Goal: Task Accomplishment & Management: Use online tool/utility

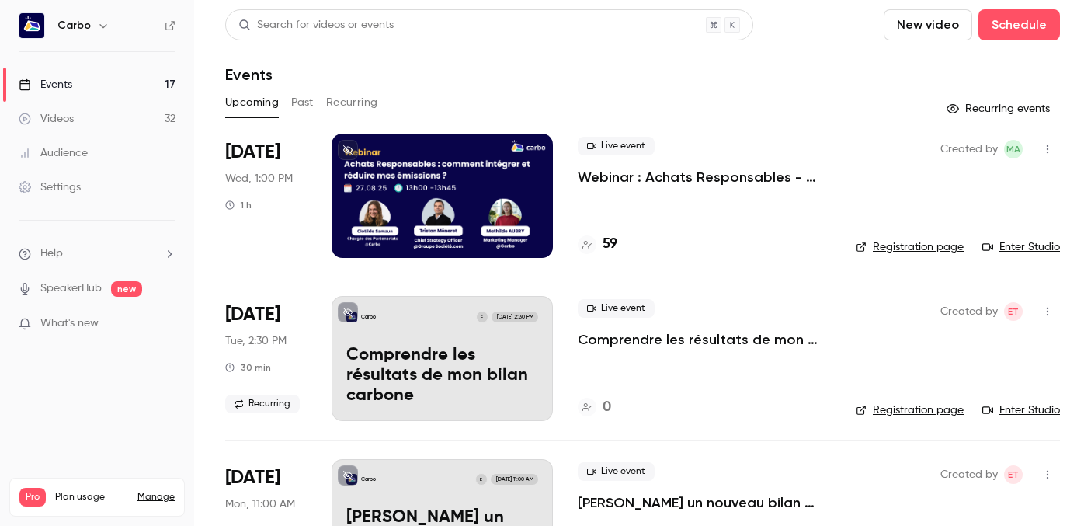
click at [419, 217] on div at bounding box center [442, 196] width 221 height 124
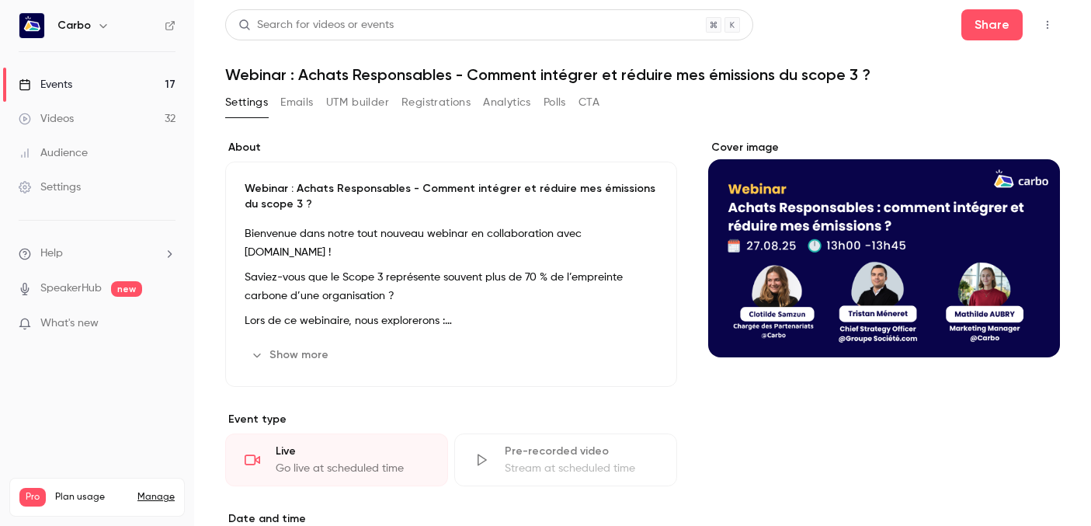
click at [427, 109] on button "Registrations" at bounding box center [435, 102] width 69 height 25
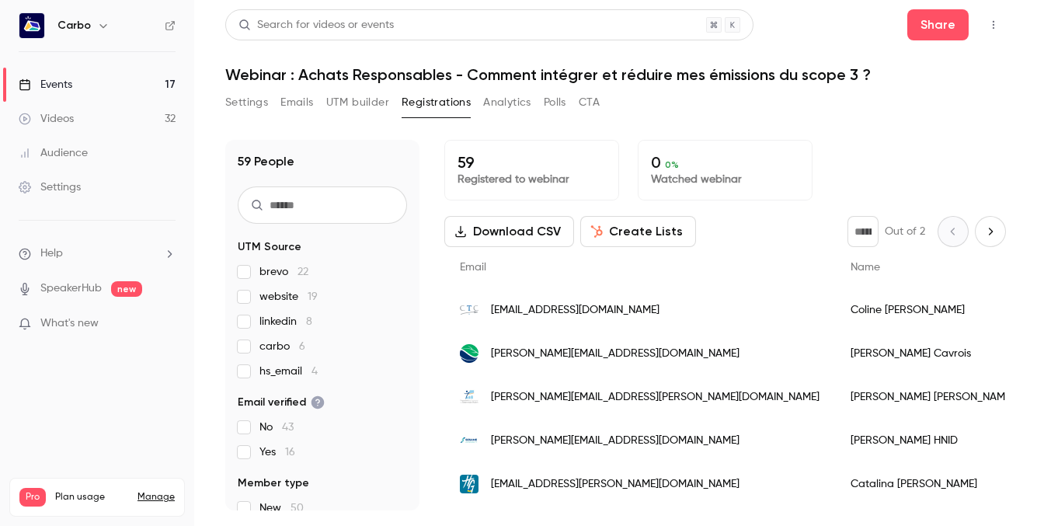
click at [259, 101] on button "Settings" at bounding box center [246, 102] width 43 height 25
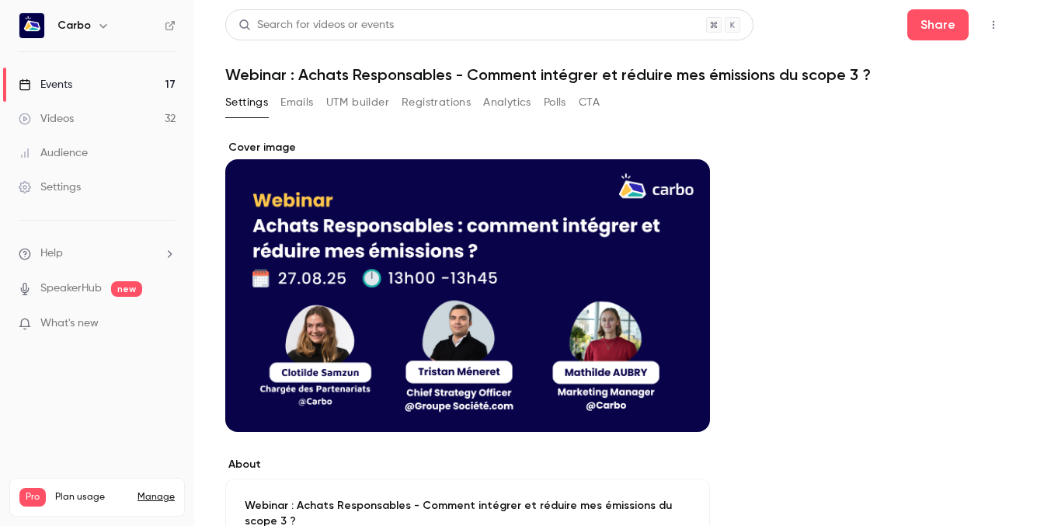
click at [442, 107] on button "Registrations" at bounding box center [435, 102] width 69 height 25
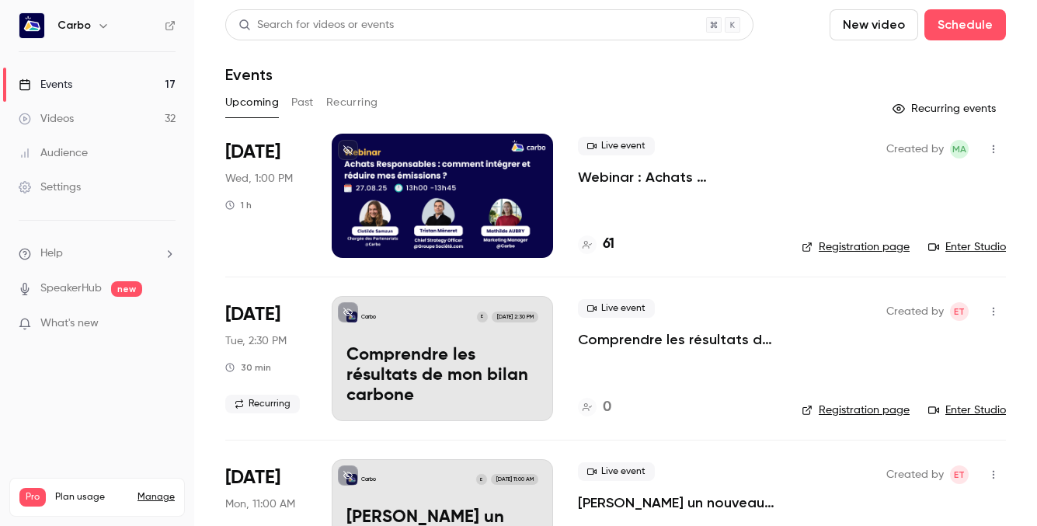
click at [434, 172] on div at bounding box center [442, 196] width 221 height 124
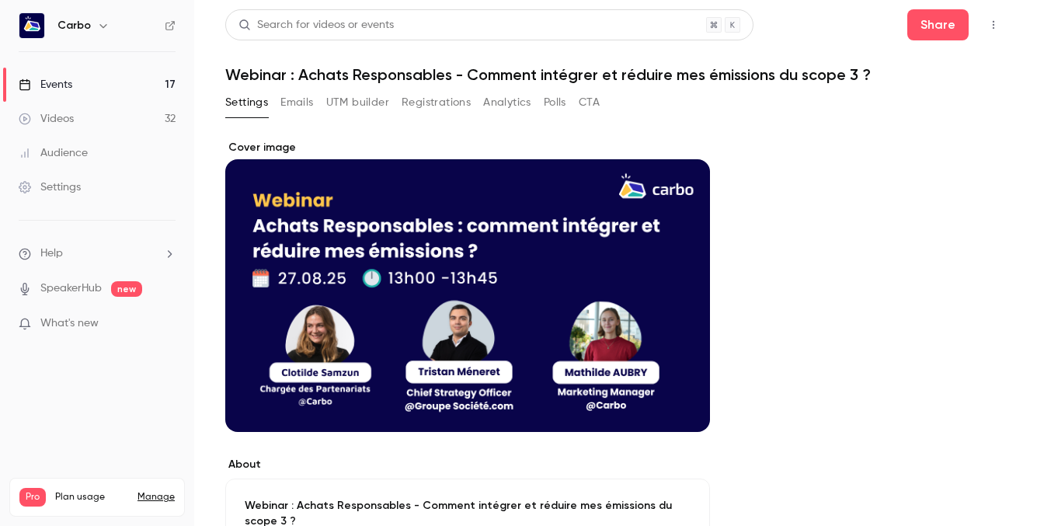
click at [450, 106] on button "Registrations" at bounding box center [435, 102] width 69 height 25
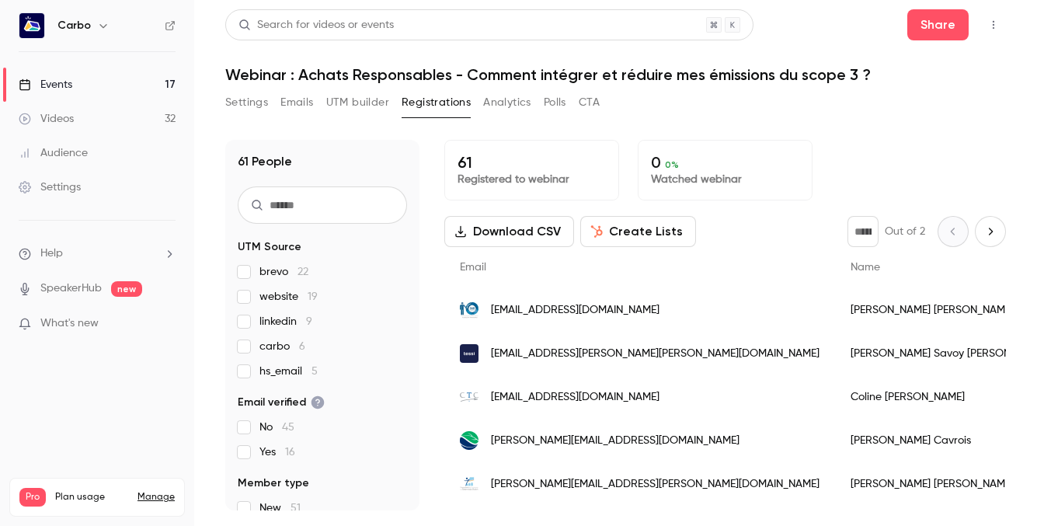
click at [350, 105] on button "UTM builder" at bounding box center [357, 102] width 63 height 25
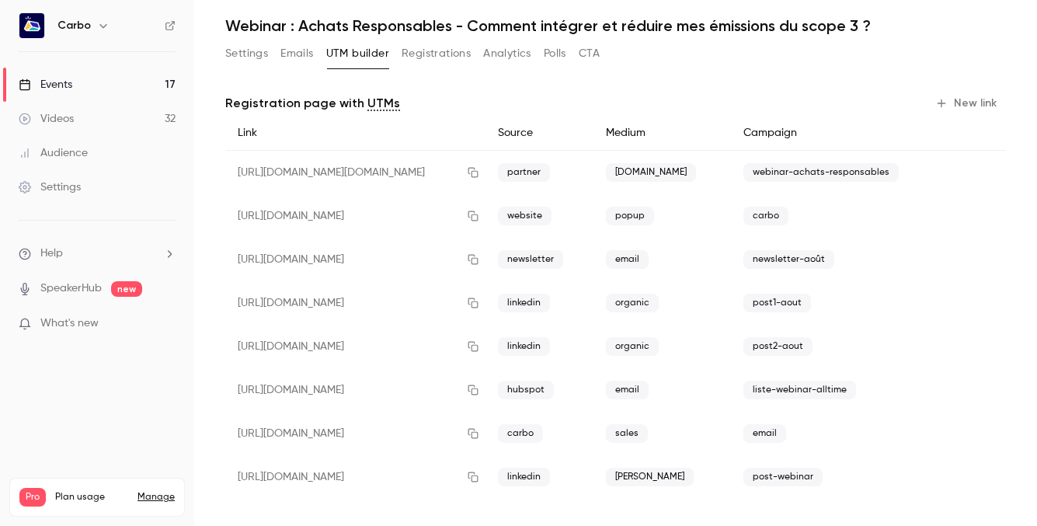
scroll to position [56, 0]
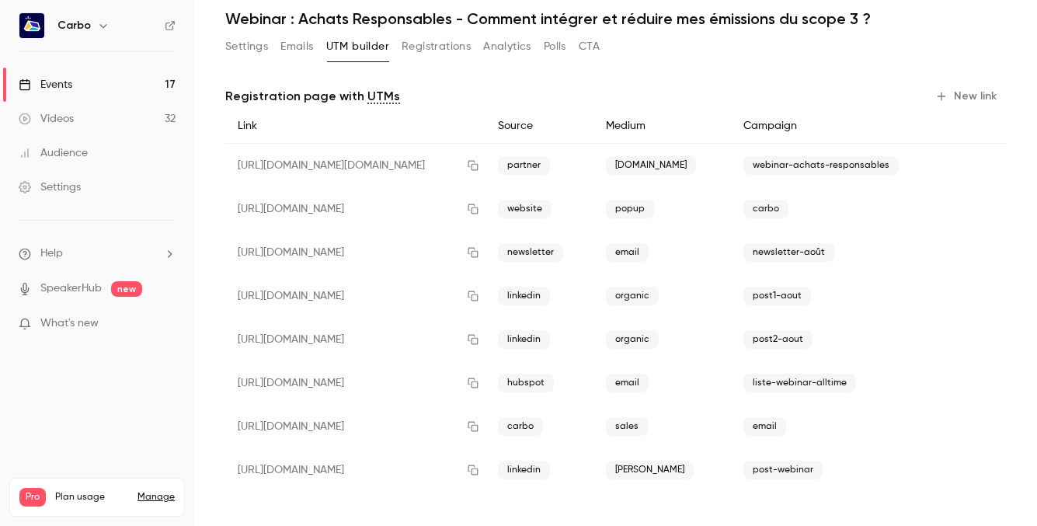
click at [957, 93] on button "New link" at bounding box center [967, 96] width 77 height 25
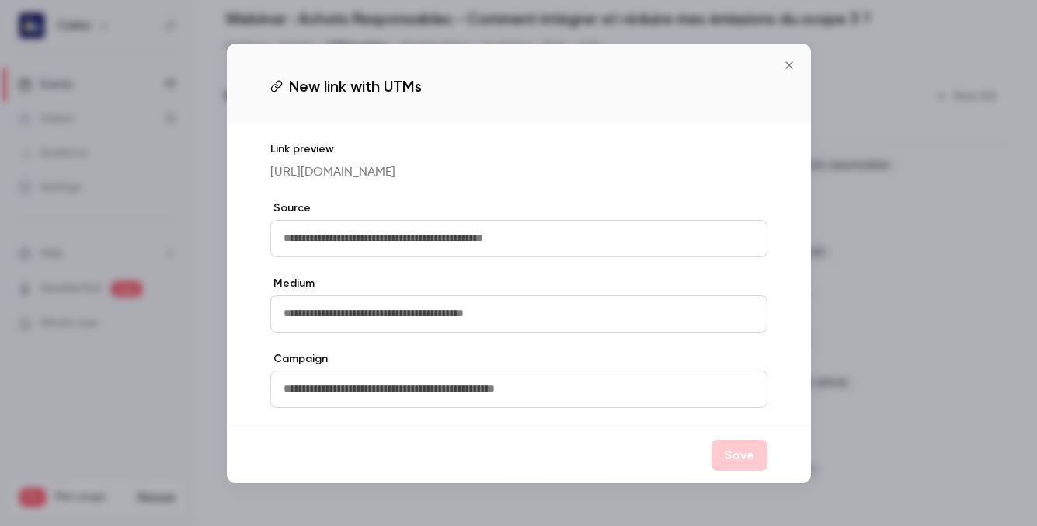
click at [584, 242] on input "text" at bounding box center [518, 238] width 497 height 37
type input "**********"
click at [568, 325] on input "text" at bounding box center [518, 313] width 497 height 37
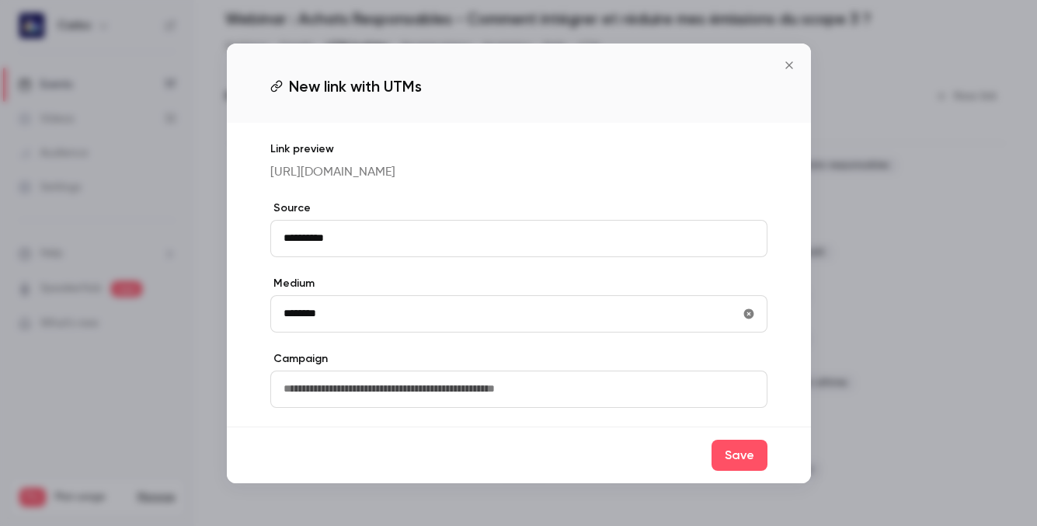
type input "********"
click at [582, 405] on input "text" at bounding box center [518, 388] width 497 height 37
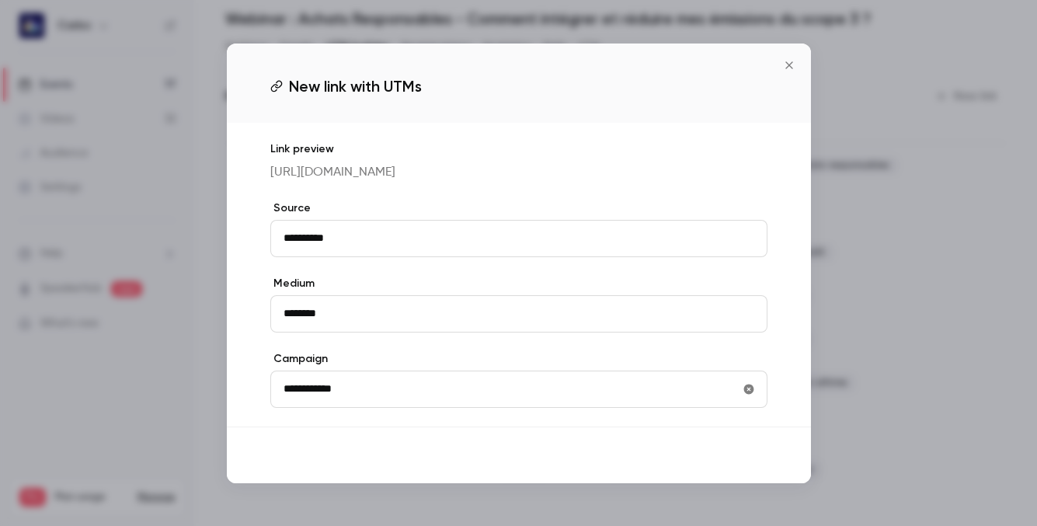
type input "**********"
click at [747, 471] on button "Save" at bounding box center [739, 455] width 56 height 31
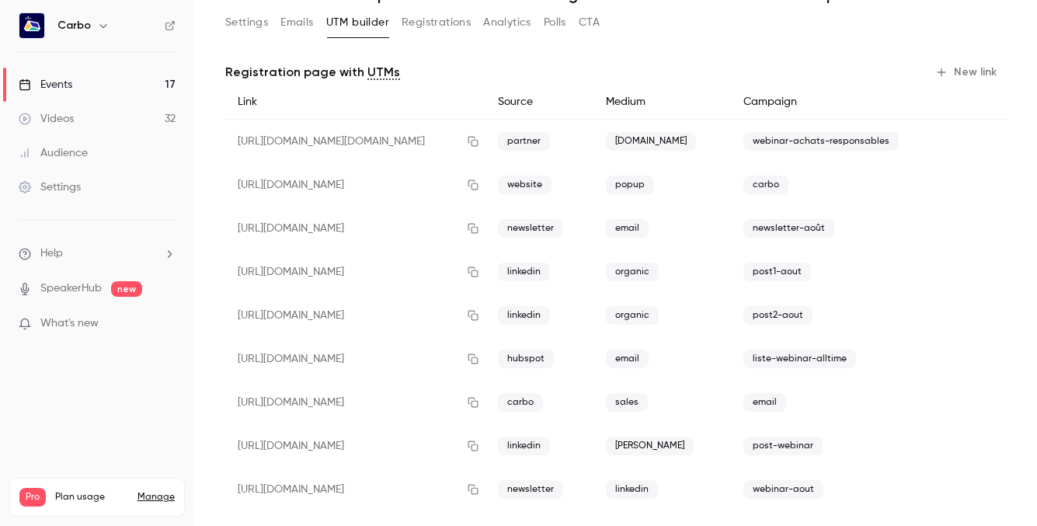
scroll to position [99, 0]
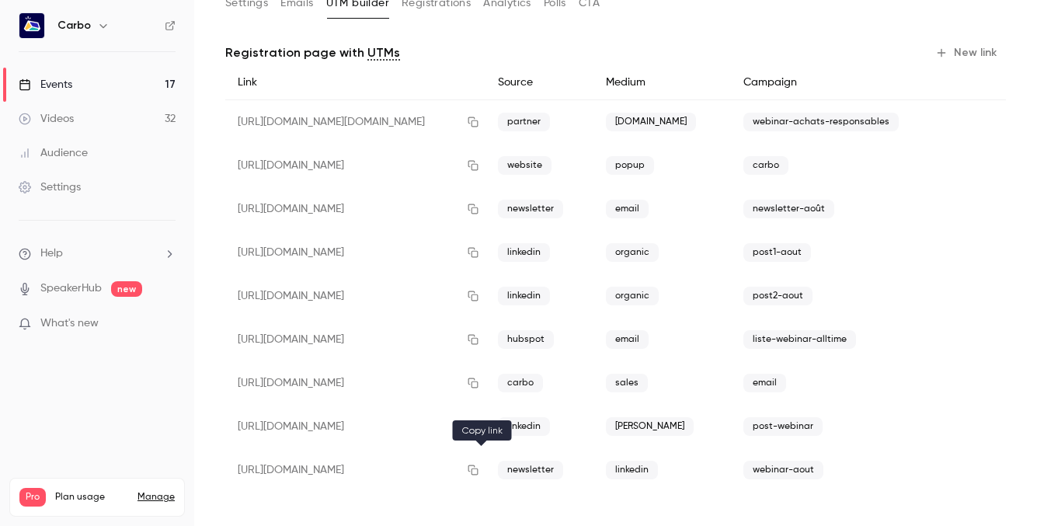
click at [479, 470] on icon "button" at bounding box center [473, 469] width 12 height 11
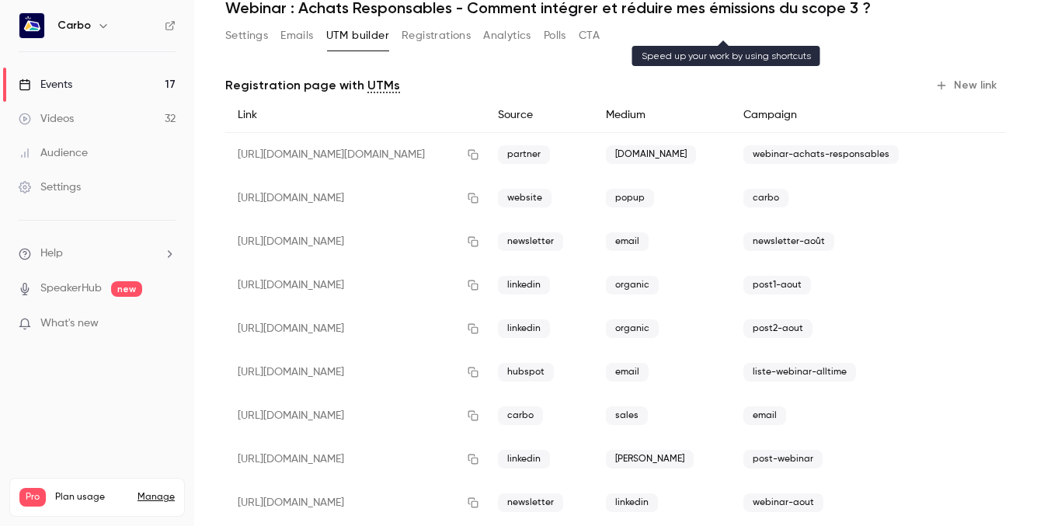
scroll to position [0, 0]
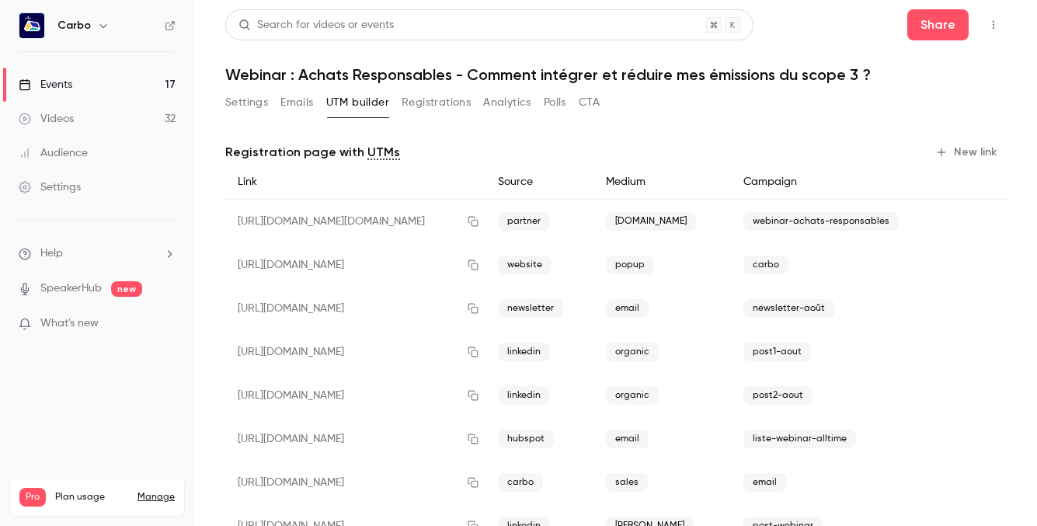
click at [424, 102] on button "Registrations" at bounding box center [435, 102] width 69 height 25
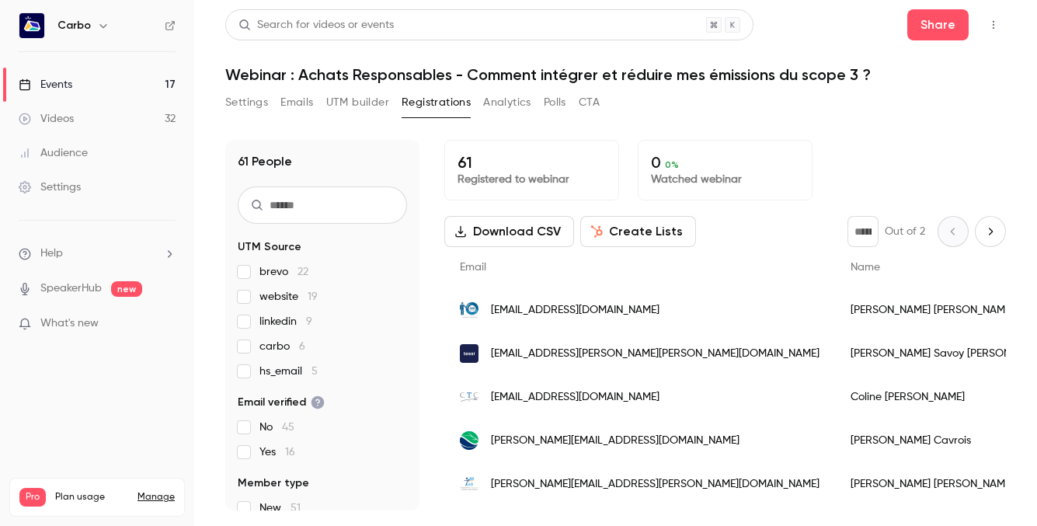
click at [287, 318] on span "linkedin 9" at bounding box center [285, 322] width 53 height 16
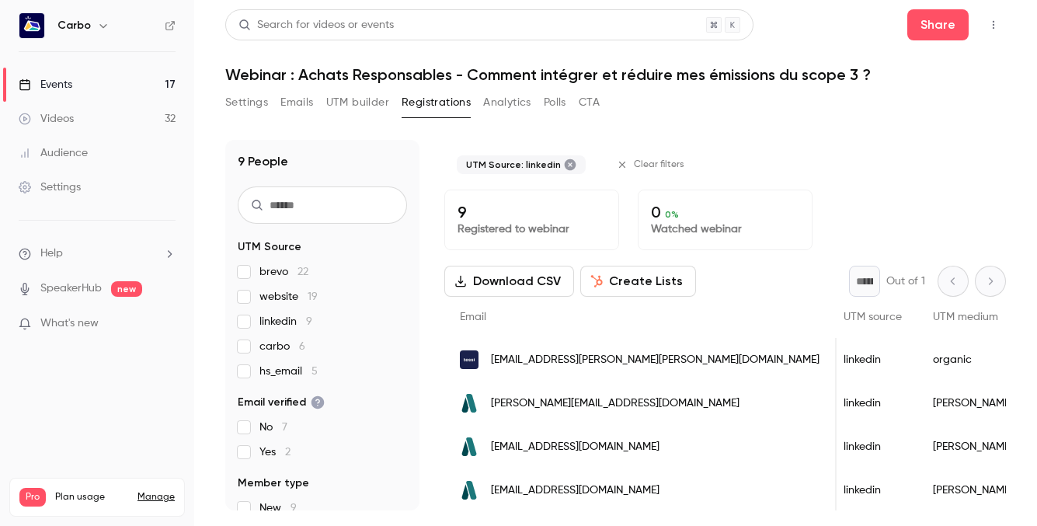
scroll to position [0, 2457]
click at [429, 106] on button "Registrations" at bounding box center [435, 102] width 69 height 25
click at [374, 104] on button "UTM builder" at bounding box center [357, 102] width 63 height 25
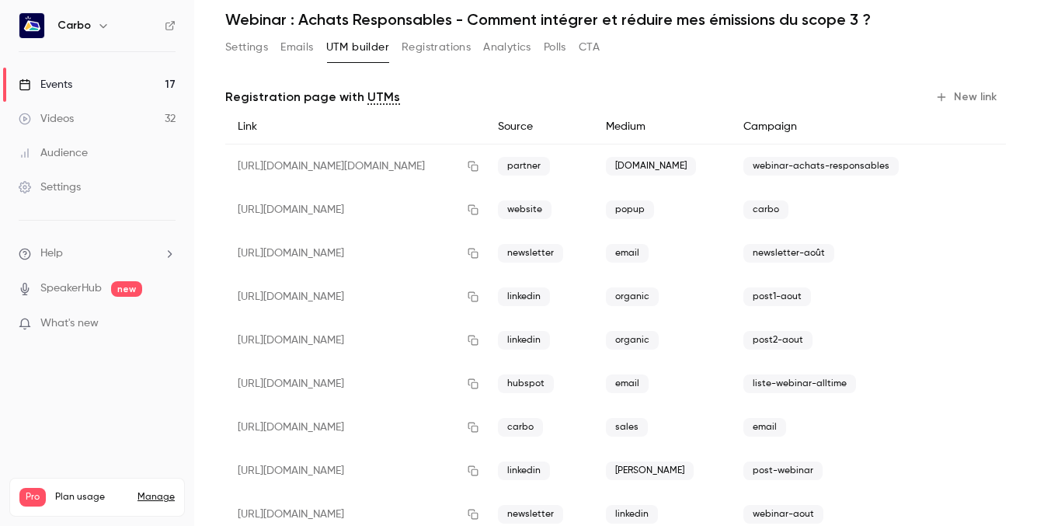
scroll to position [99, 0]
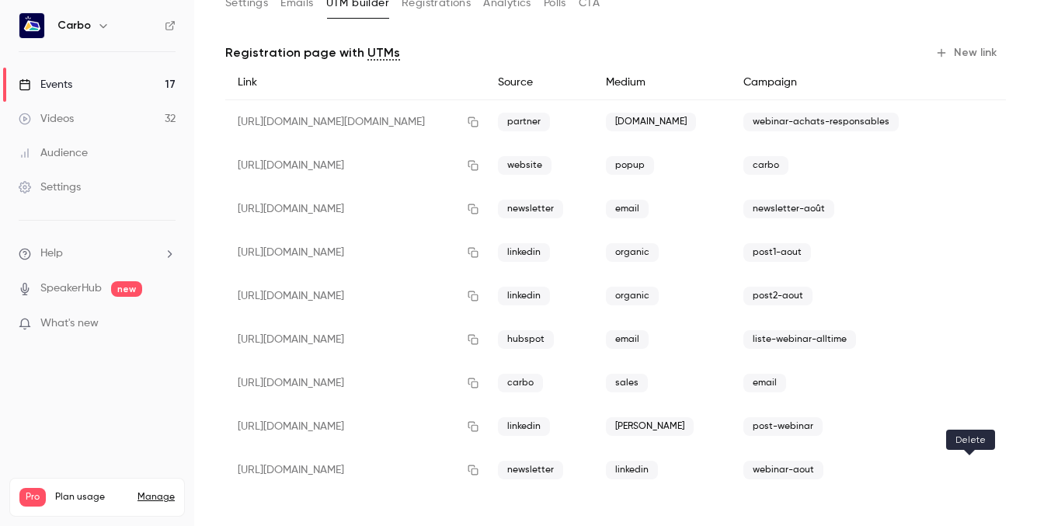
click at [975, 466] on icon "button" at bounding box center [980, 469] width 11 height 11
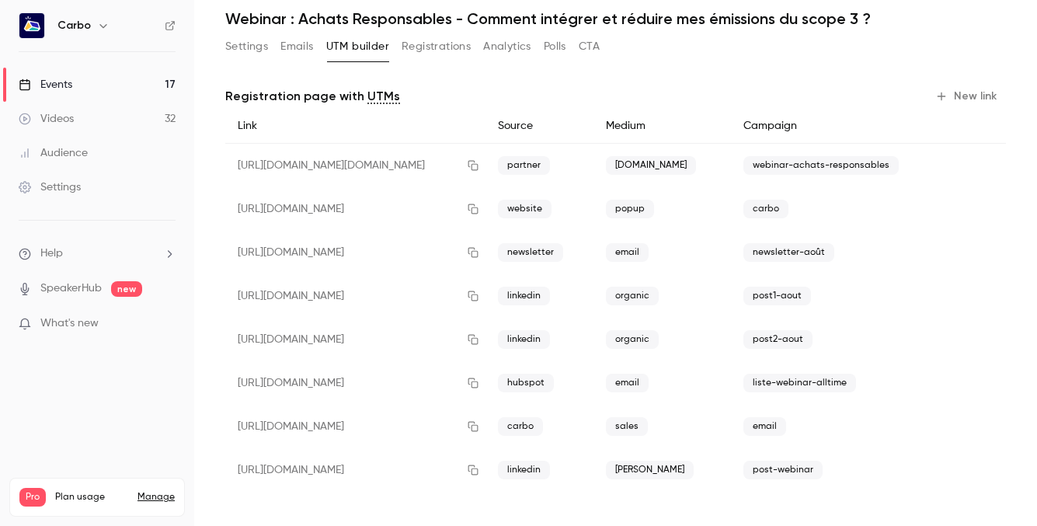
click at [942, 104] on button "New link" at bounding box center [967, 96] width 77 height 25
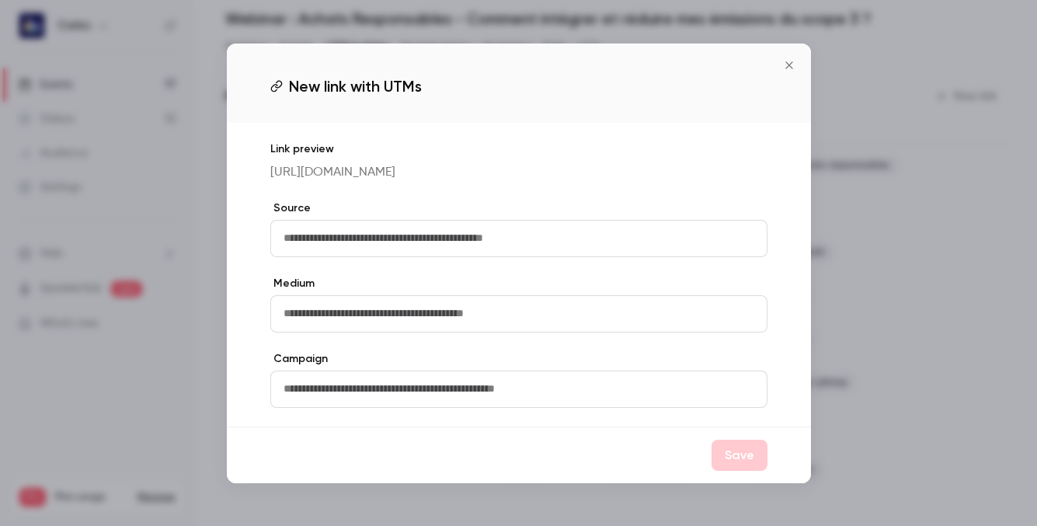
click at [509, 236] on input "text" at bounding box center [518, 238] width 497 height 37
type input "********"
click at [424, 311] on input "text" at bounding box center [518, 313] width 497 height 37
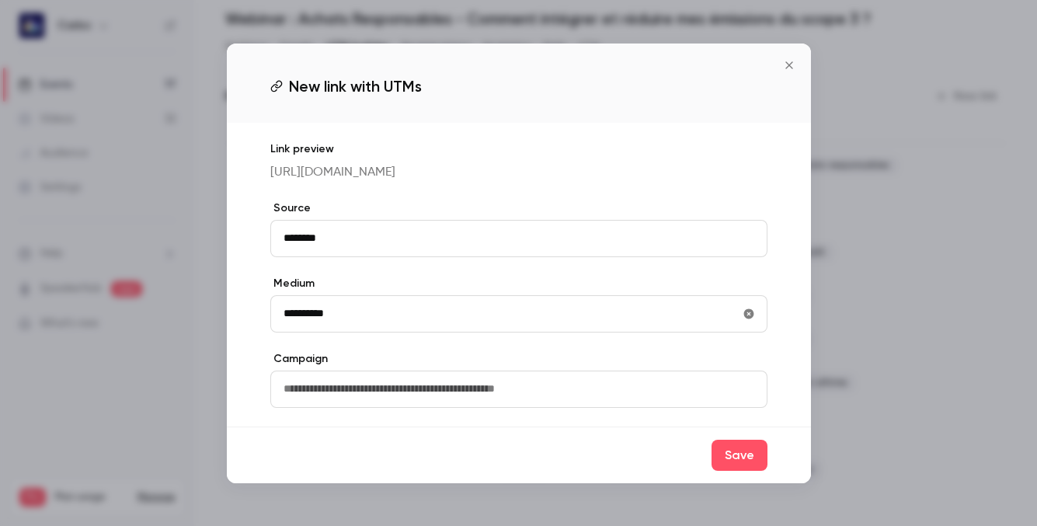
type input "**********"
click at [449, 405] on input "text" at bounding box center [518, 388] width 497 height 37
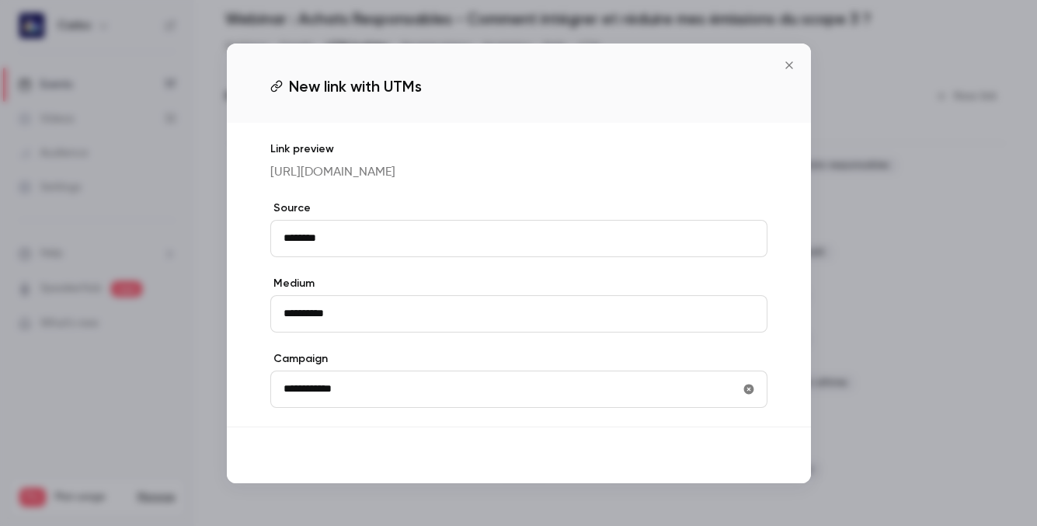
type input "**********"
click at [752, 464] on button "Save" at bounding box center [739, 455] width 56 height 31
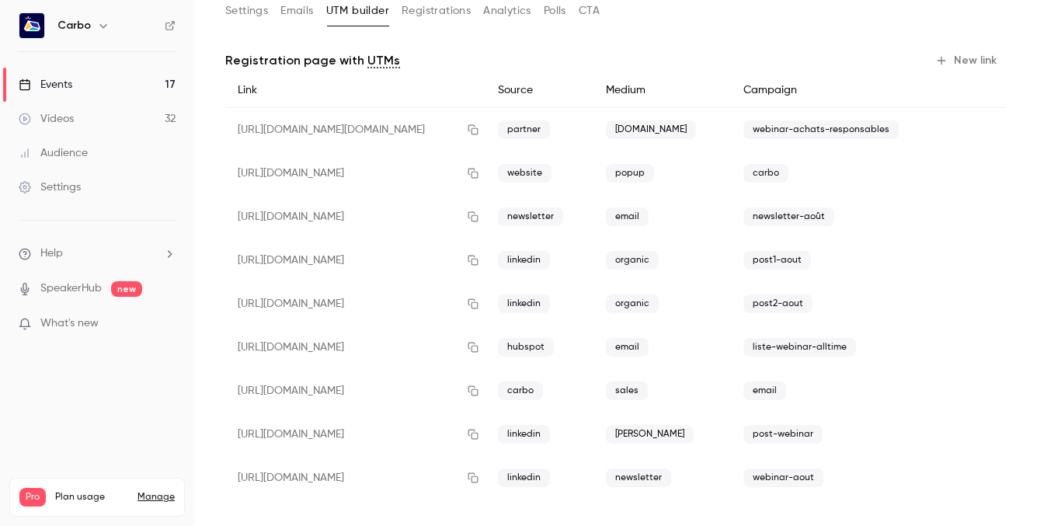
scroll to position [99, 0]
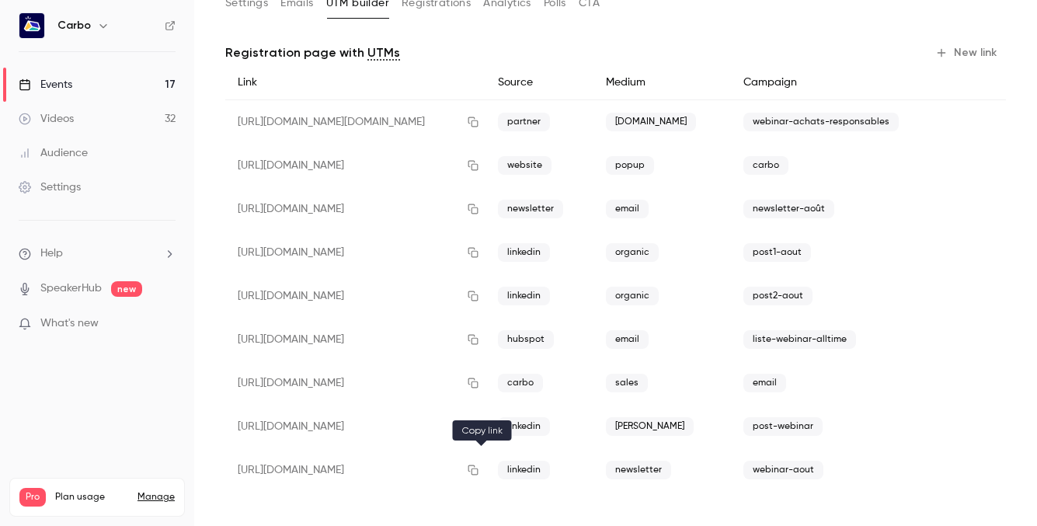
click at [479, 467] on icon "button" at bounding box center [473, 469] width 12 height 11
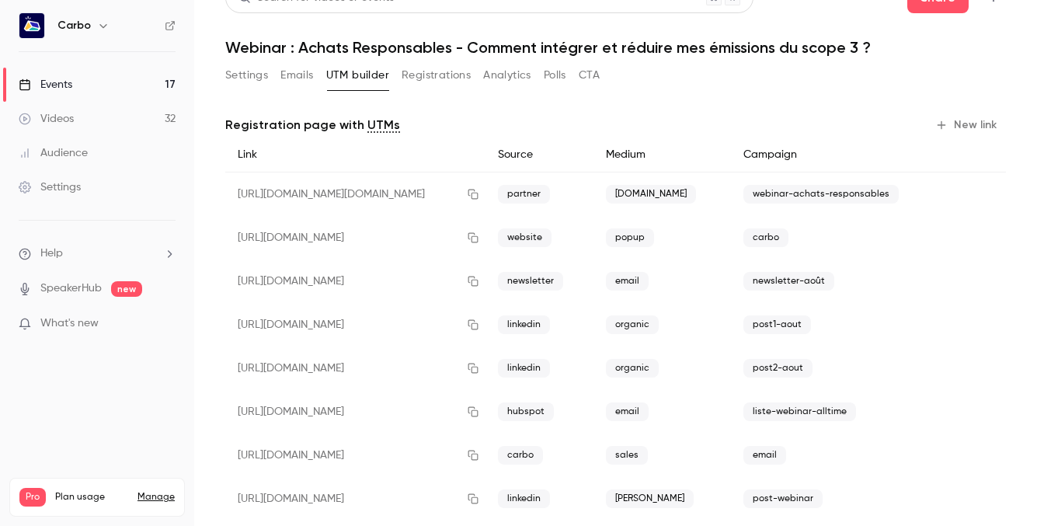
scroll to position [0, 0]
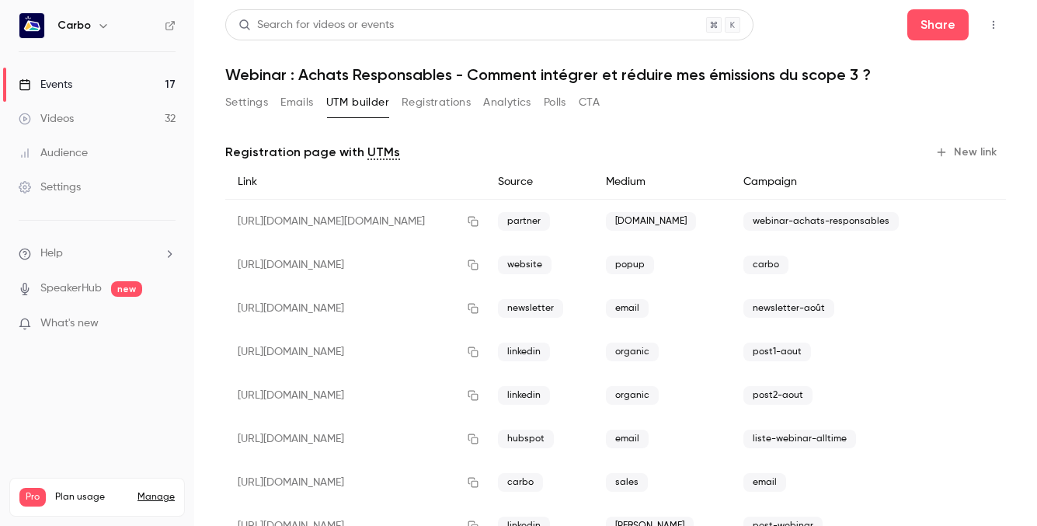
click at [457, 99] on button "Registrations" at bounding box center [435, 102] width 69 height 25
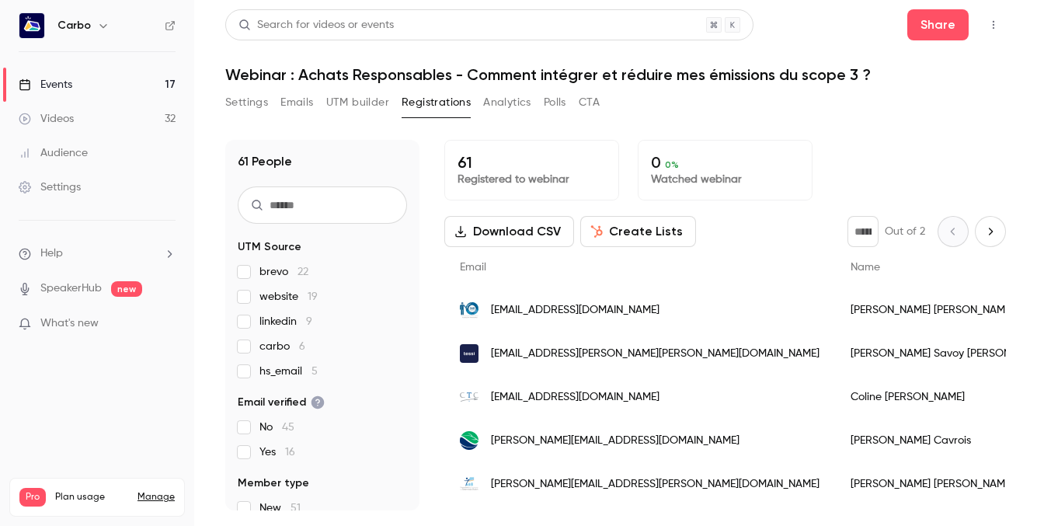
click at [411, 113] on button "Registrations" at bounding box center [435, 102] width 69 height 25
click at [354, 103] on button "UTM builder" at bounding box center [357, 102] width 63 height 25
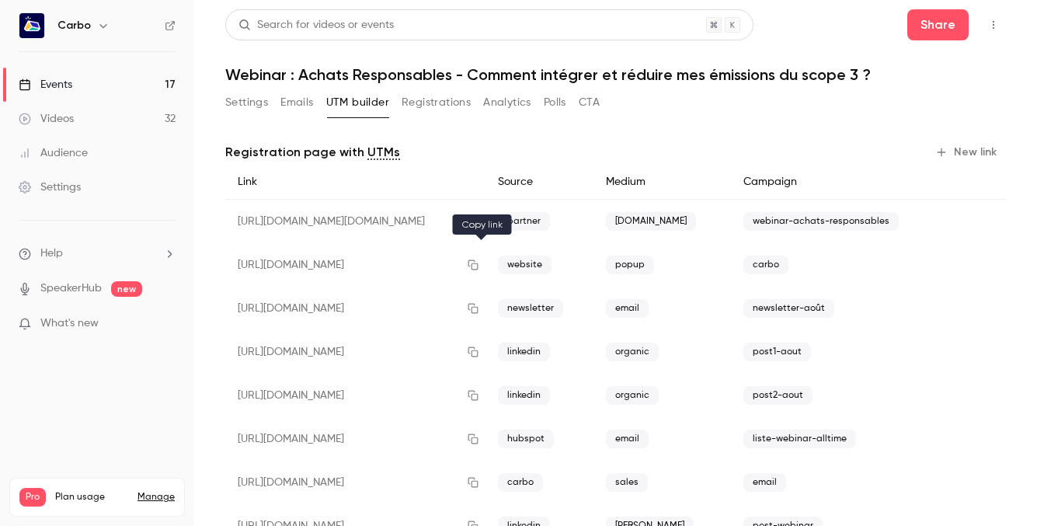
scroll to position [99, 0]
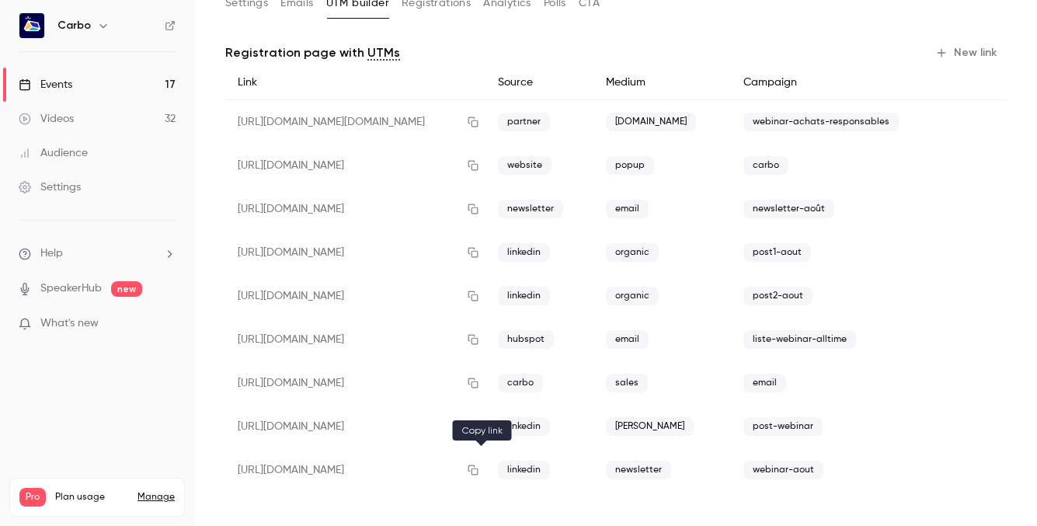
click at [478, 467] on icon "button" at bounding box center [473, 469] width 12 height 11
click at [976, 467] on icon "button" at bounding box center [980, 470] width 9 height 10
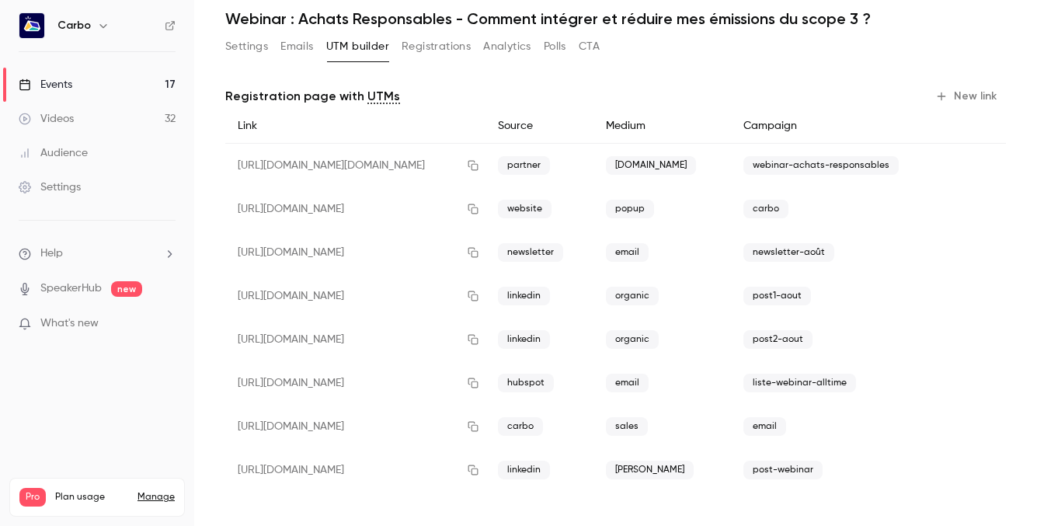
click at [960, 90] on button "New link" at bounding box center [967, 96] width 77 height 25
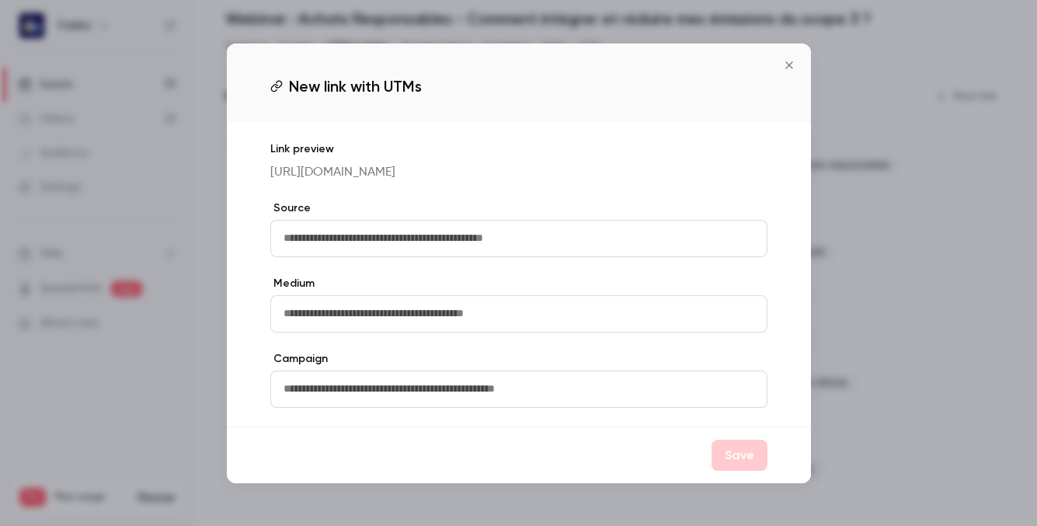
click at [726, 243] on input "text" at bounding box center [518, 238] width 497 height 37
type input "********"
click at [634, 322] on input "text" at bounding box center [518, 313] width 497 height 37
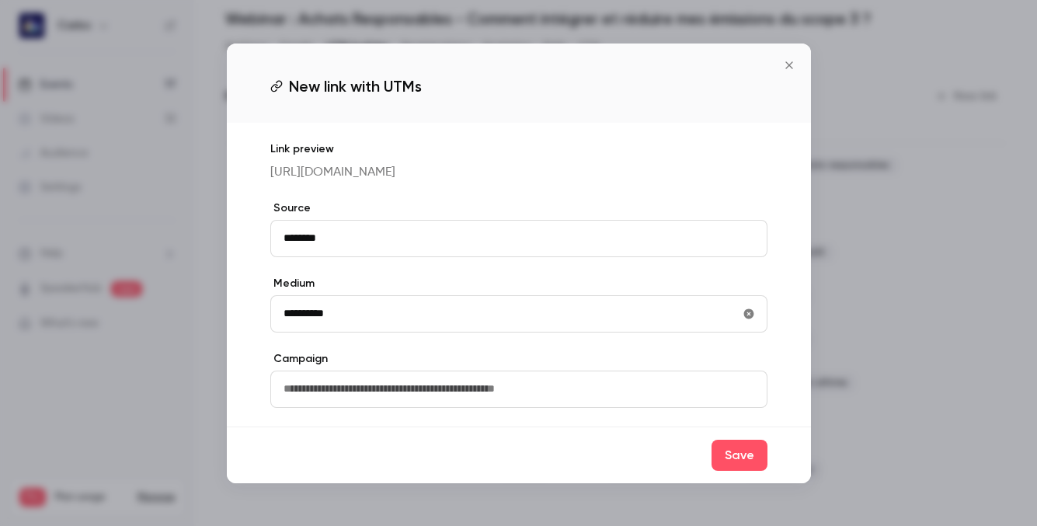
type input "**********"
click at [586, 407] on input "text" at bounding box center [518, 388] width 497 height 37
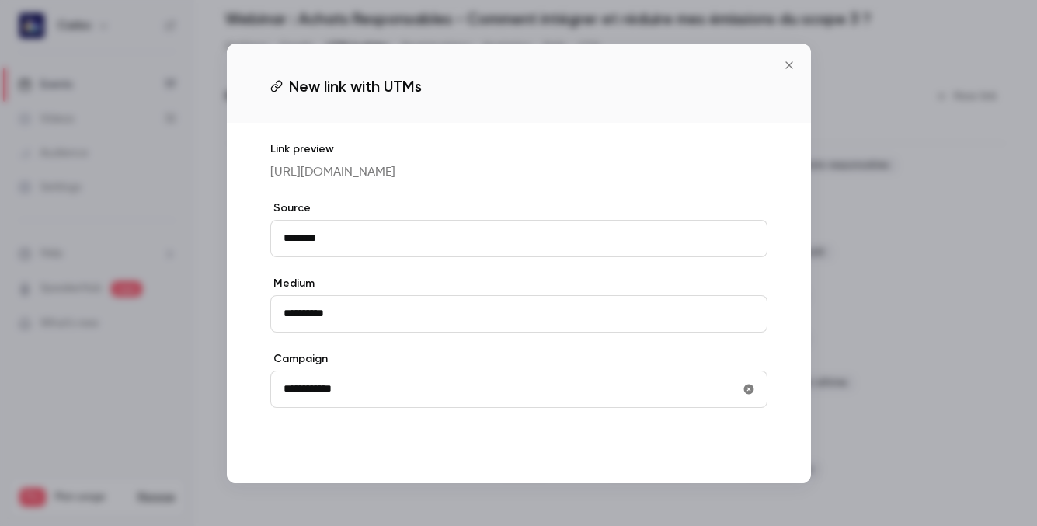
type input "**********"
click at [752, 471] on button "Save" at bounding box center [739, 455] width 56 height 31
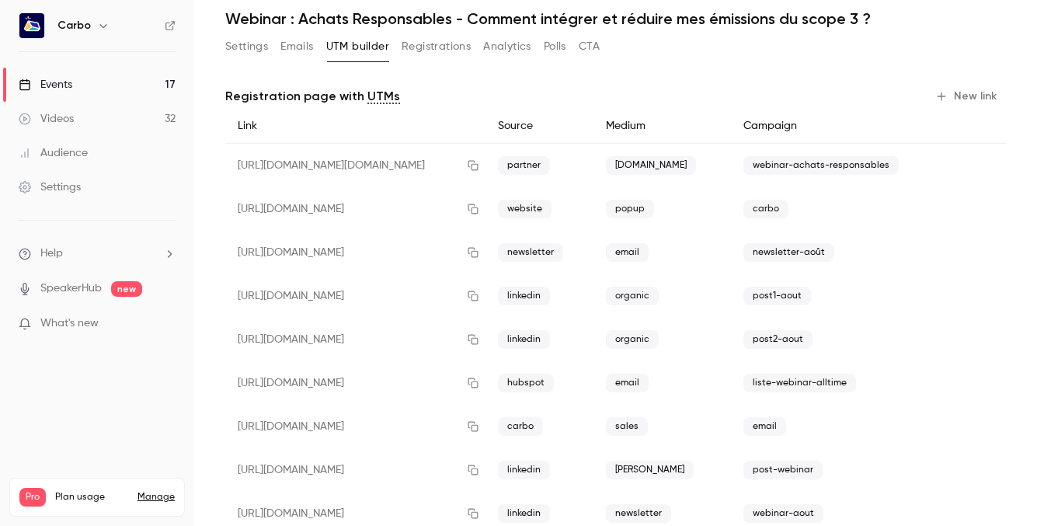
scroll to position [99, 0]
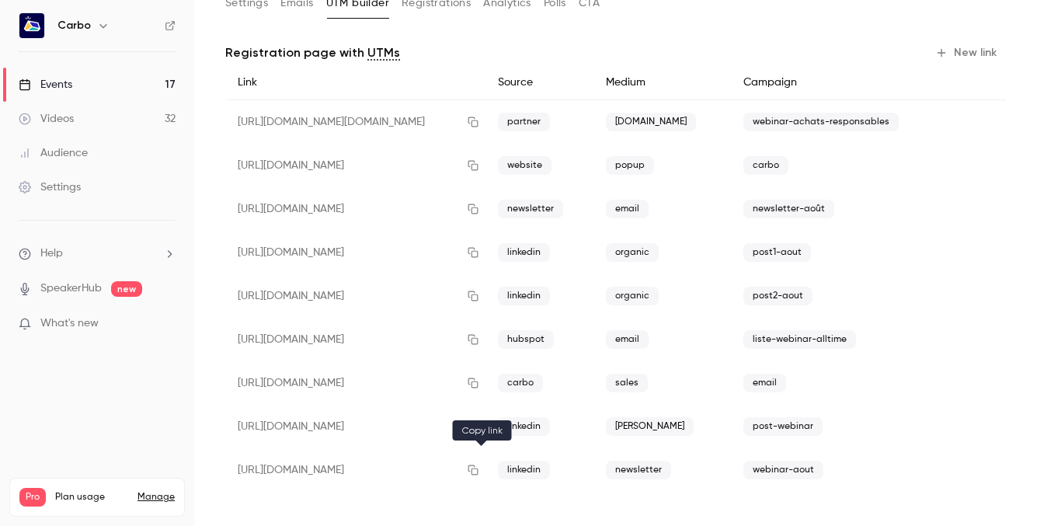
click at [479, 467] on icon "button" at bounding box center [473, 469] width 12 height 11
